Goal: Find specific page/section

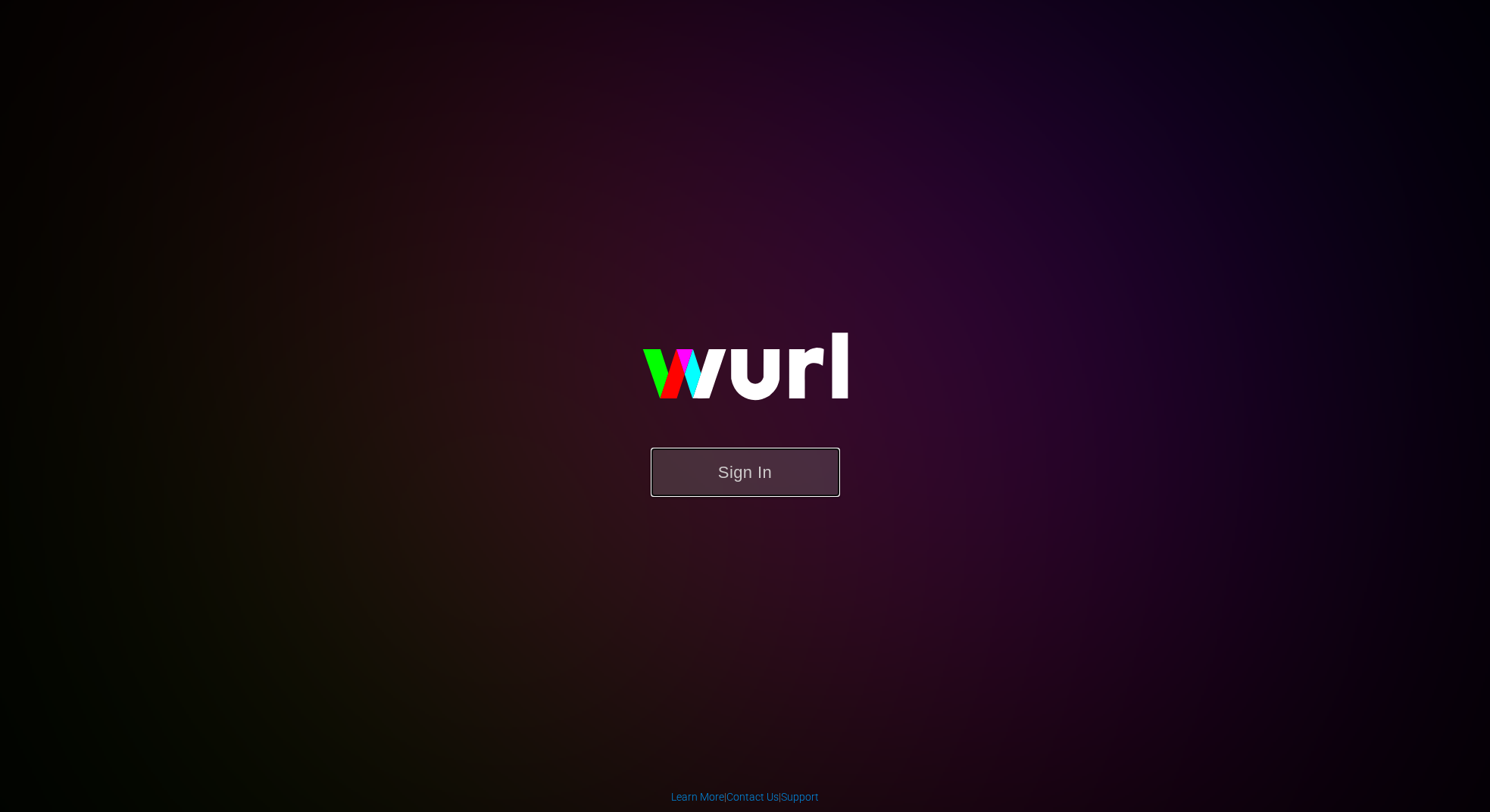
click at [726, 474] on button "Sign In" at bounding box center [745, 473] width 189 height 49
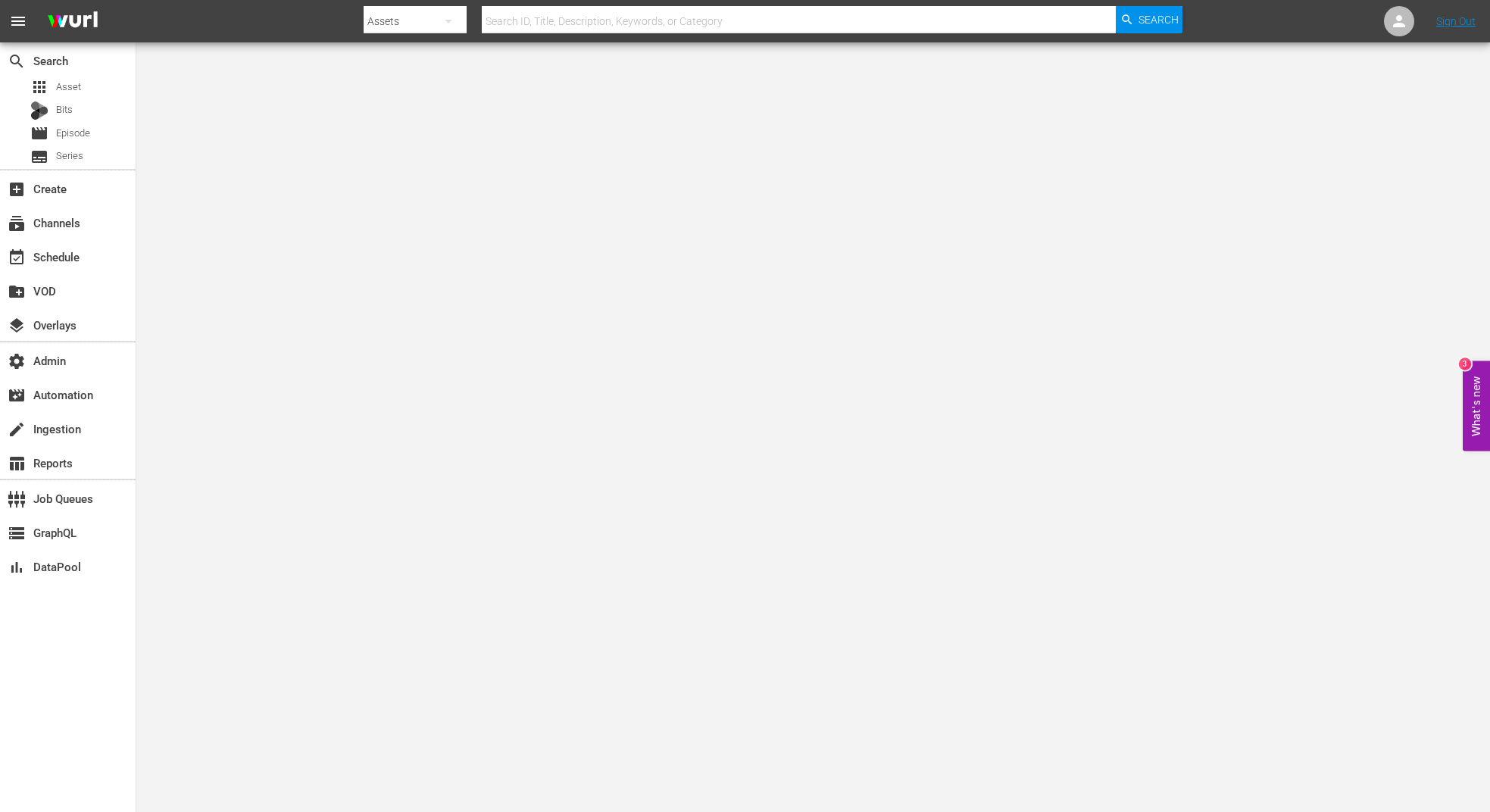
click at [447, 23] on icon "button" at bounding box center [449, 21] width 18 height 18
click at [424, 70] on div "Channels" at bounding box center [413, 63] width 61 height 24
click at [564, 21] on input "text" at bounding box center [799, 21] width 634 height 36
paste input "airvuz_dronetv_1"
type input "airvuz_dronetv_1"
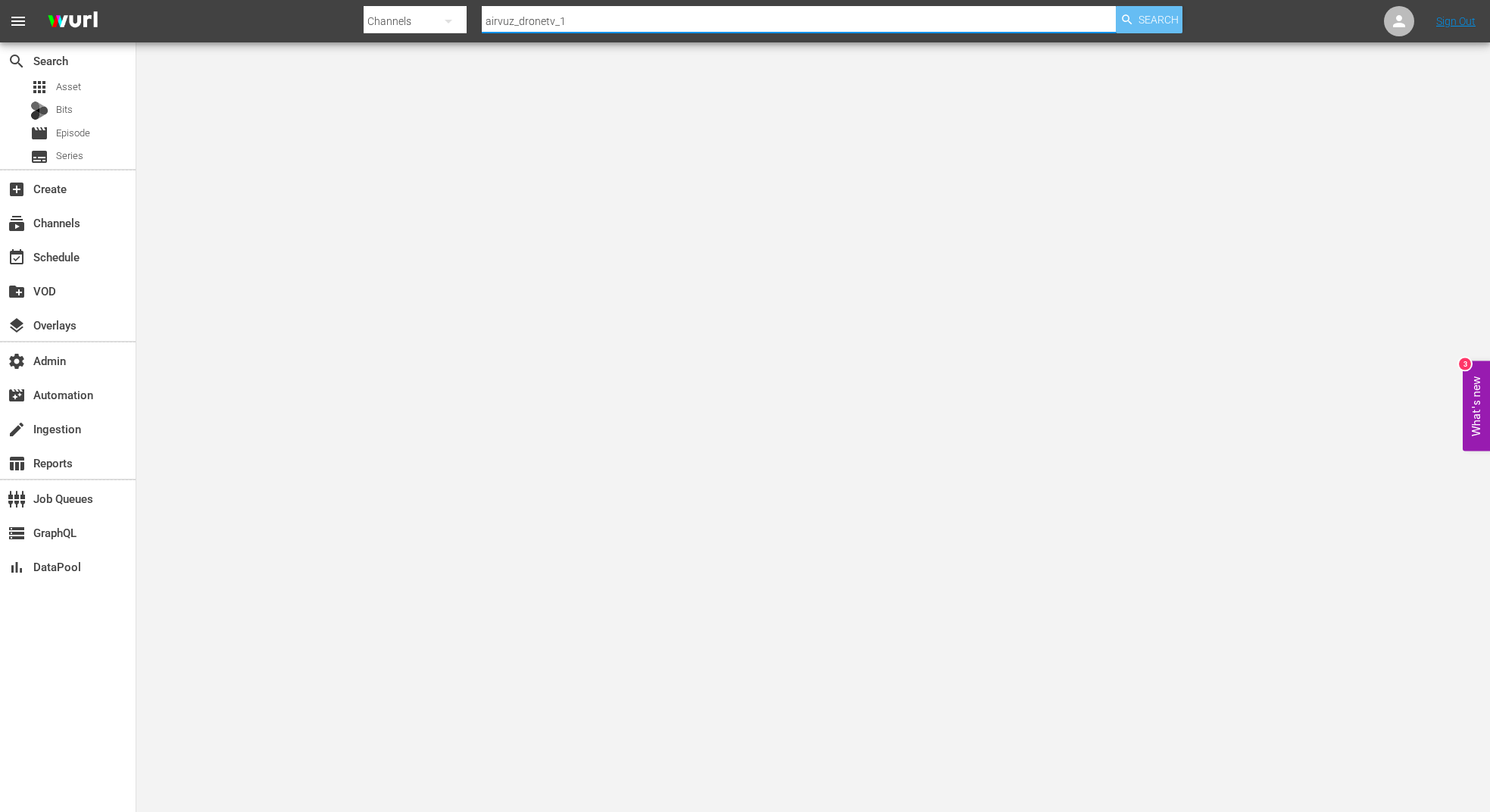
click at [1142, 25] on span "Search" at bounding box center [1158, 19] width 40 height 27
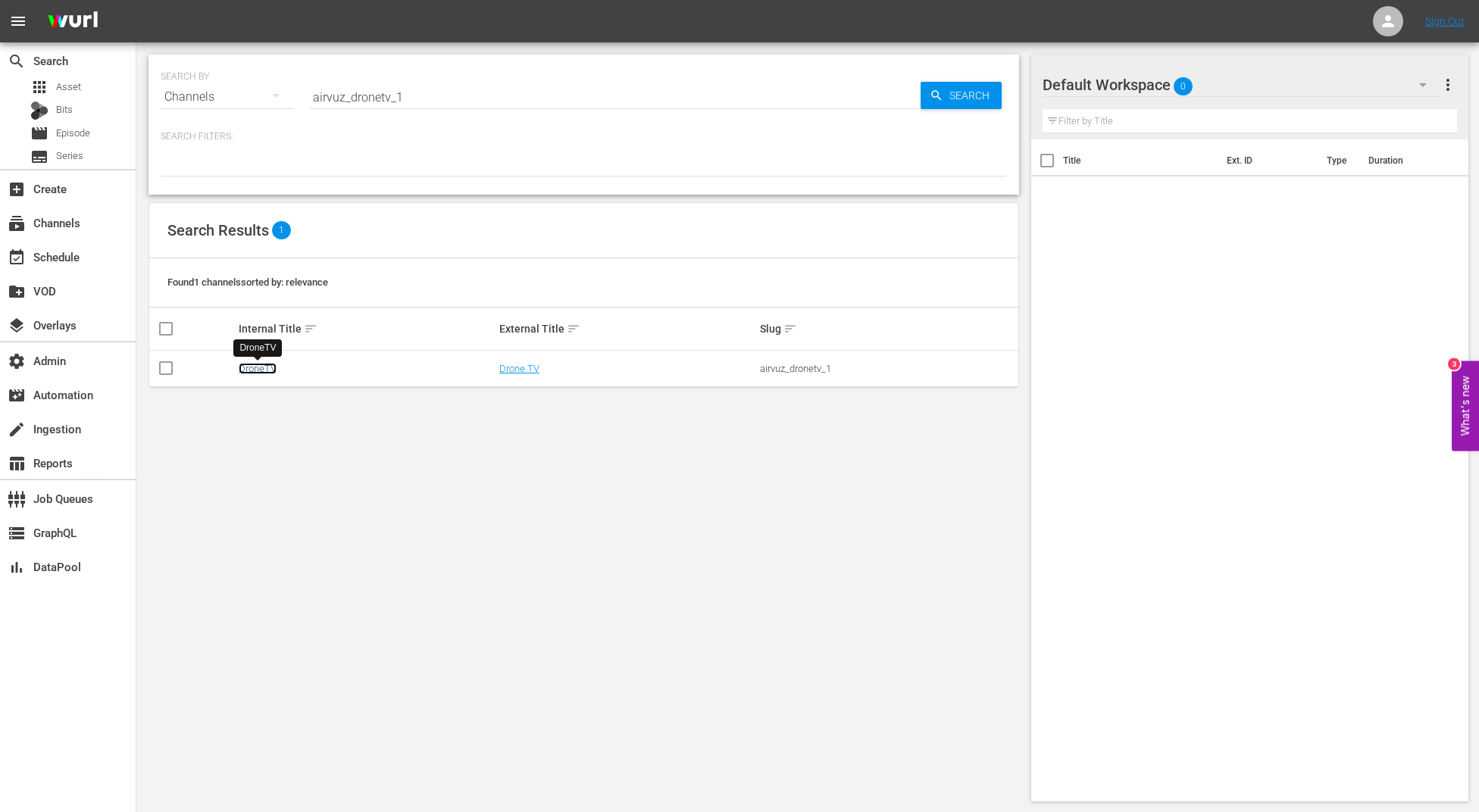
click at [270, 371] on link "DroneTV" at bounding box center [257, 368] width 38 height 12
